Goal: Task Accomplishment & Management: Complete application form

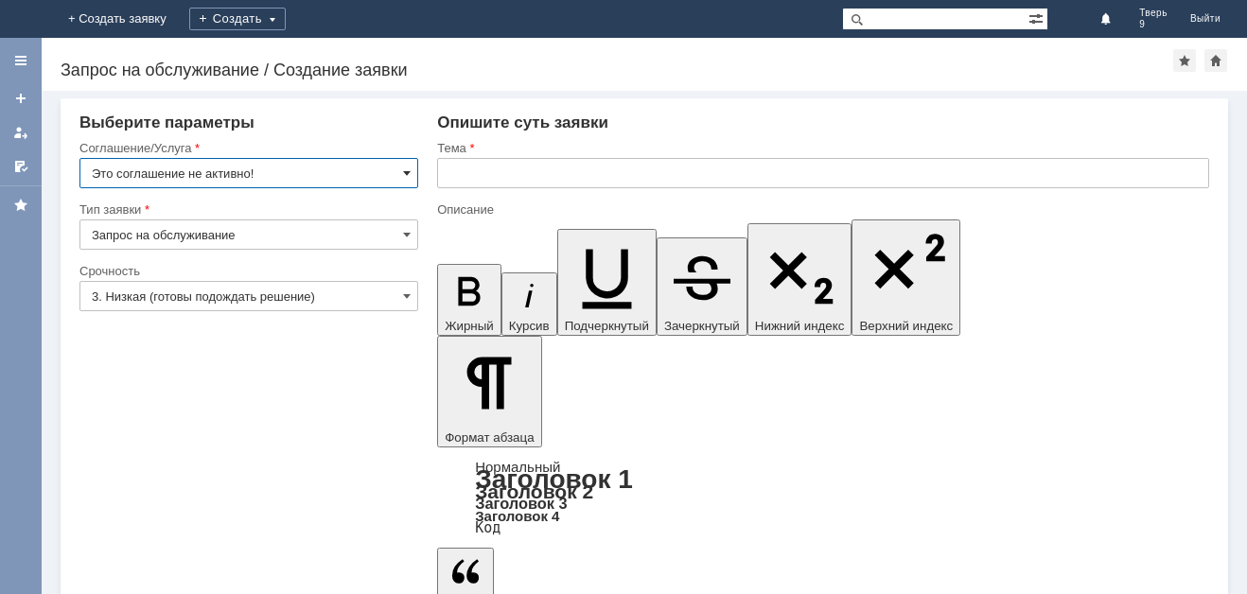
click at [411, 170] on div "Это соглашение не активно!" at bounding box center [248, 173] width 339 height 30
click at [409, 168] on span at bounding box center [407, 173] width 8 height 15
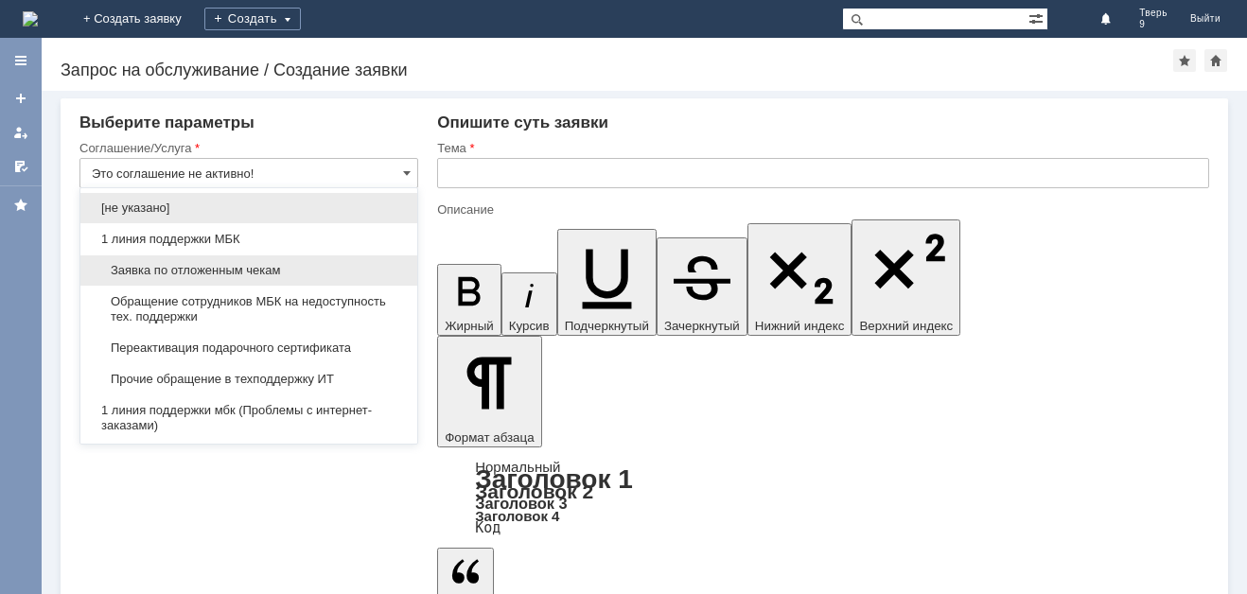
click at [268, 267] on span "Заявка по отложенным чекам" at bounding box center [249, 270] width 314 height 15
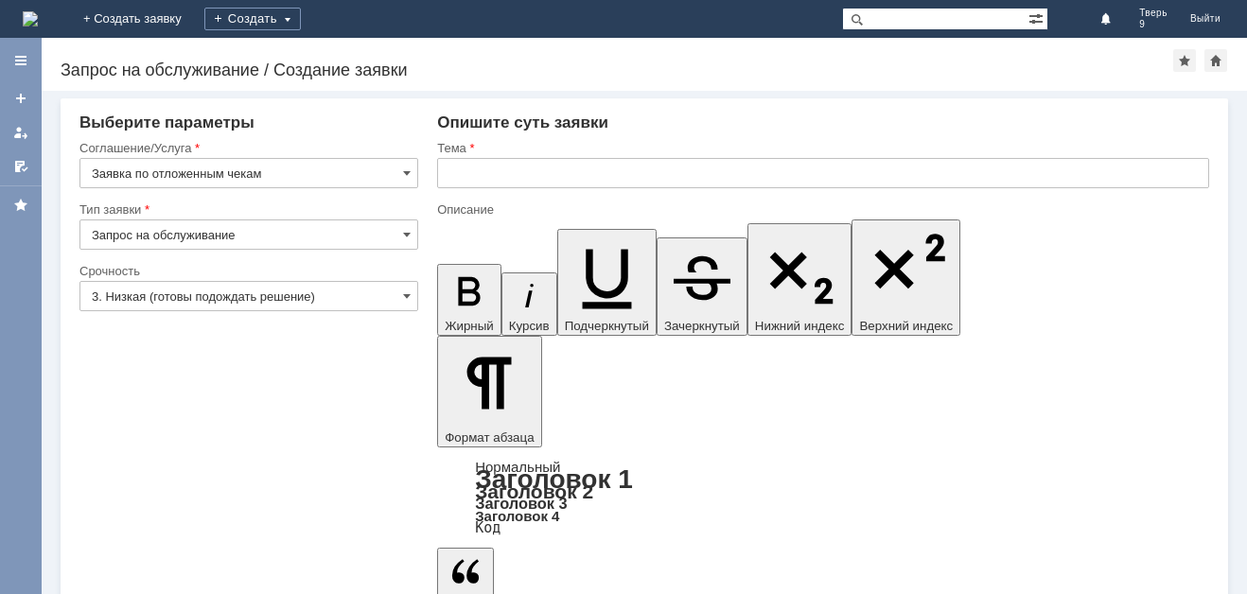
type input "Заявка по отложенным чекам"
click at [448, 180] on input "text" at bounding box center [823, 173] width 772 height 30
type input "оч"
drag, startPoint x: 906, startPoint y: 5272, endPoint x: 461, endPoint y: 5046, distance: 499.7
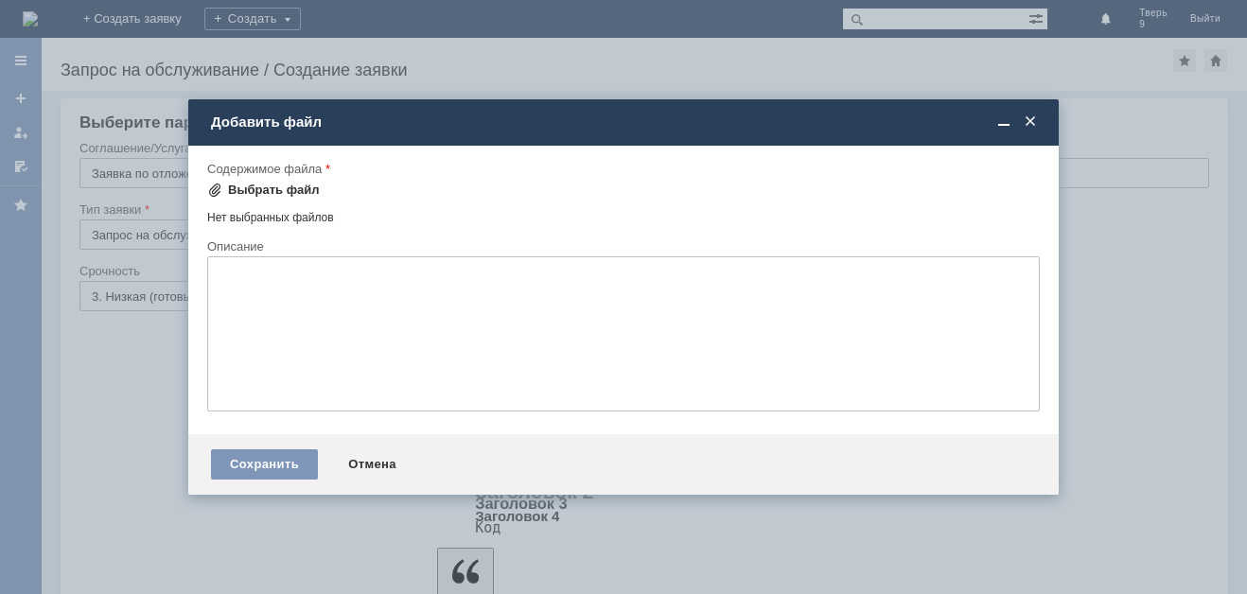
click at [258, 187] on div "Выбрать файл" at bounding box center [274, 190] width 92 height 15
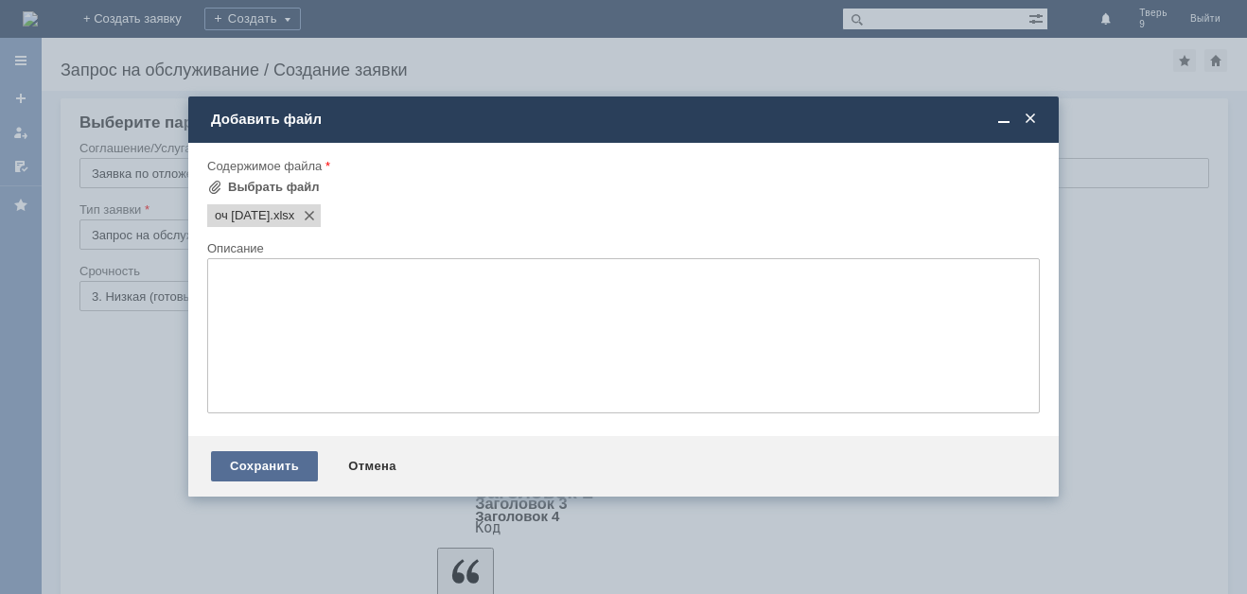
click at [302, 463] on div "Сохранить" at bounding box center [264, 466] width 107 height 30
